Goal: Find specific page/section: Find specific page/section

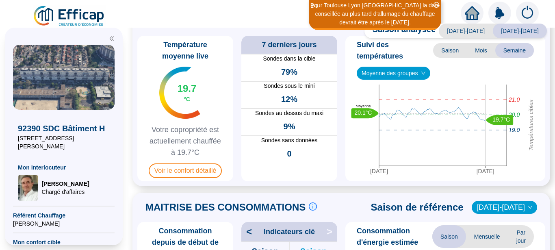
scroll to position [51, 0]
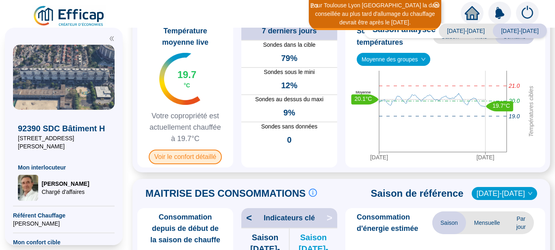
click at [200, 158] on span "Voir le confort détaillé" at bounding box center [186, 156] width 74 height 15
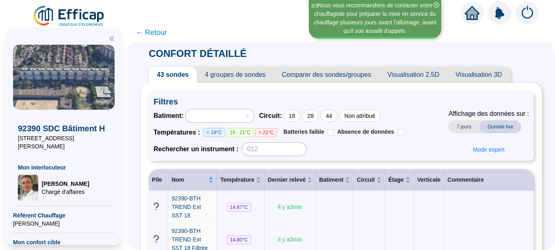
click at [147, 32] on span "← Retour" at bounding box center [151, 32] width 31 height 11
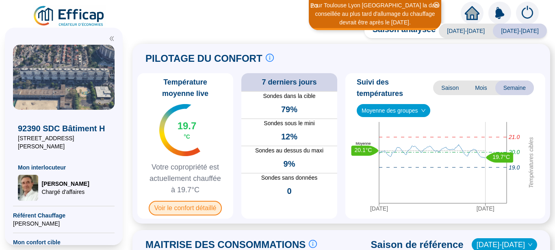
click at [198, 206] on span "Voir le confort détaillé" at bounding box center [186, 208] width 74 height 15
